Goal: Navigation & Orientation: Find specific page/section

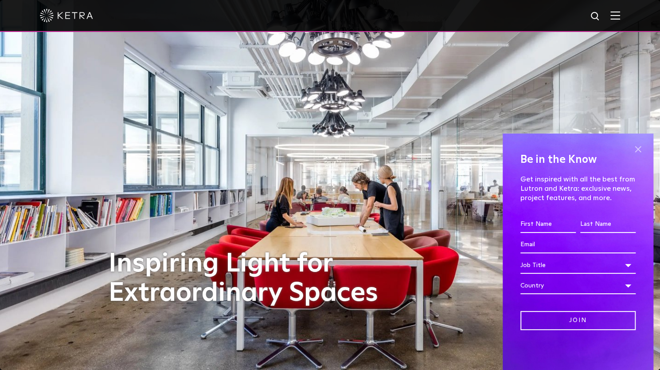
click at [635, 148] on span at bounding box center [637, 148] width 13 height 13
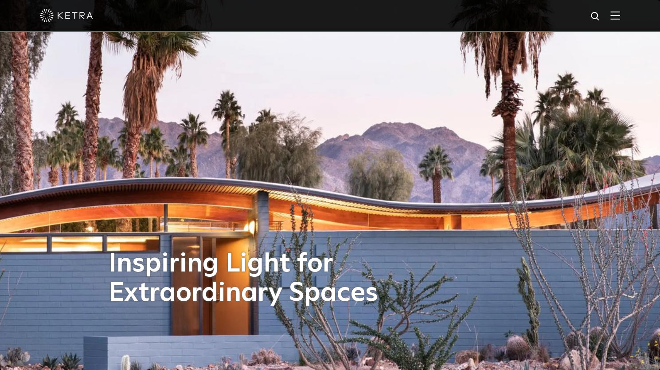
click at [620, 13] on img at bounding box center [616, 15] width 10 height 8
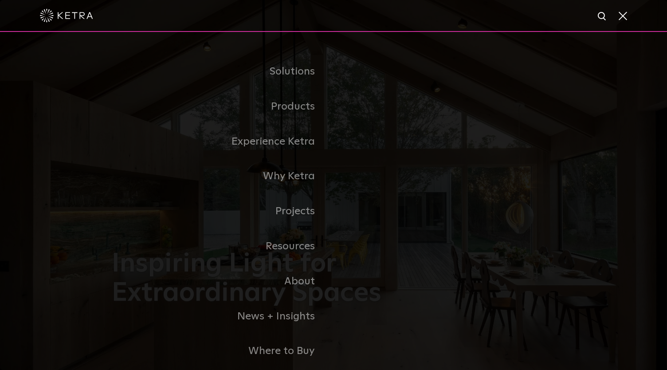
click at [619, 14] on span at bounding box center [622, 15] width 10 height 9
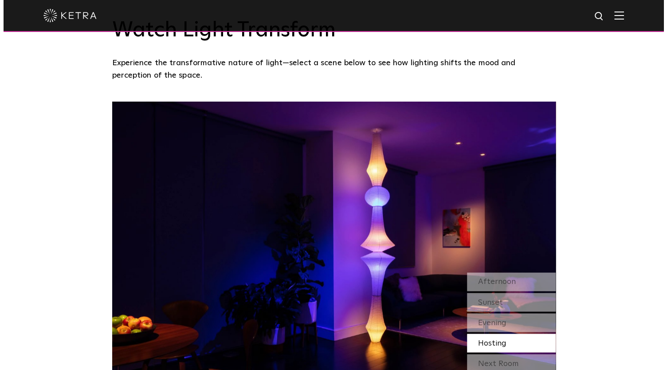
scroll to position [704, 0]
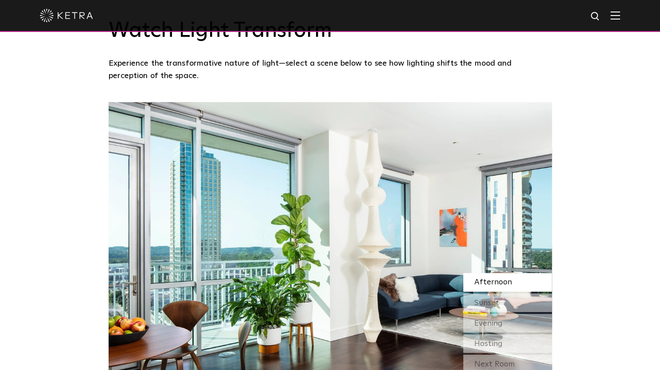
click at [620, 13] on img at bounding box center [616, 15] width 10 height 8
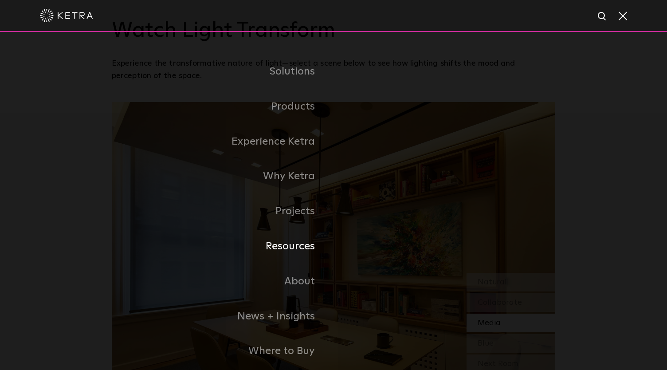
click at [290, 248] on link "Resources" at bounding box center [223, 246] width 222 height 35
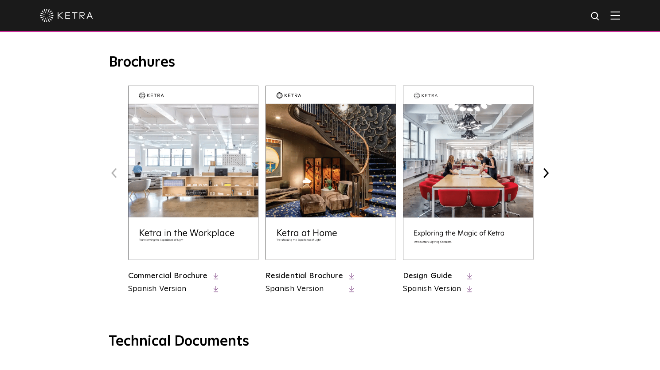
click at [353, 274] on icon at bounding box center [351, 276] width 5 height 7
